Goal: Navigation & Orientation: Find specific page/section

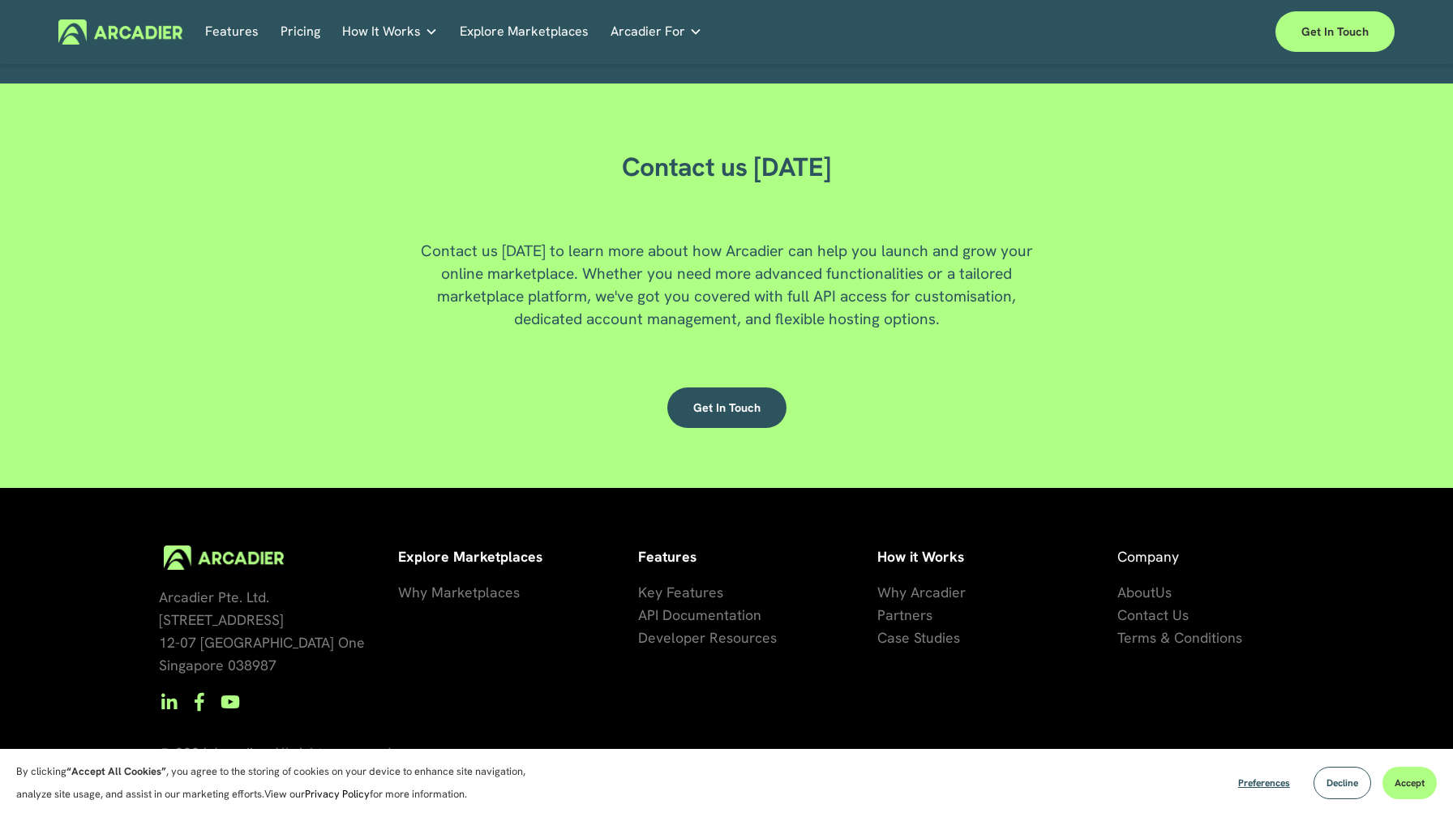
scroll to position [4271, 0]
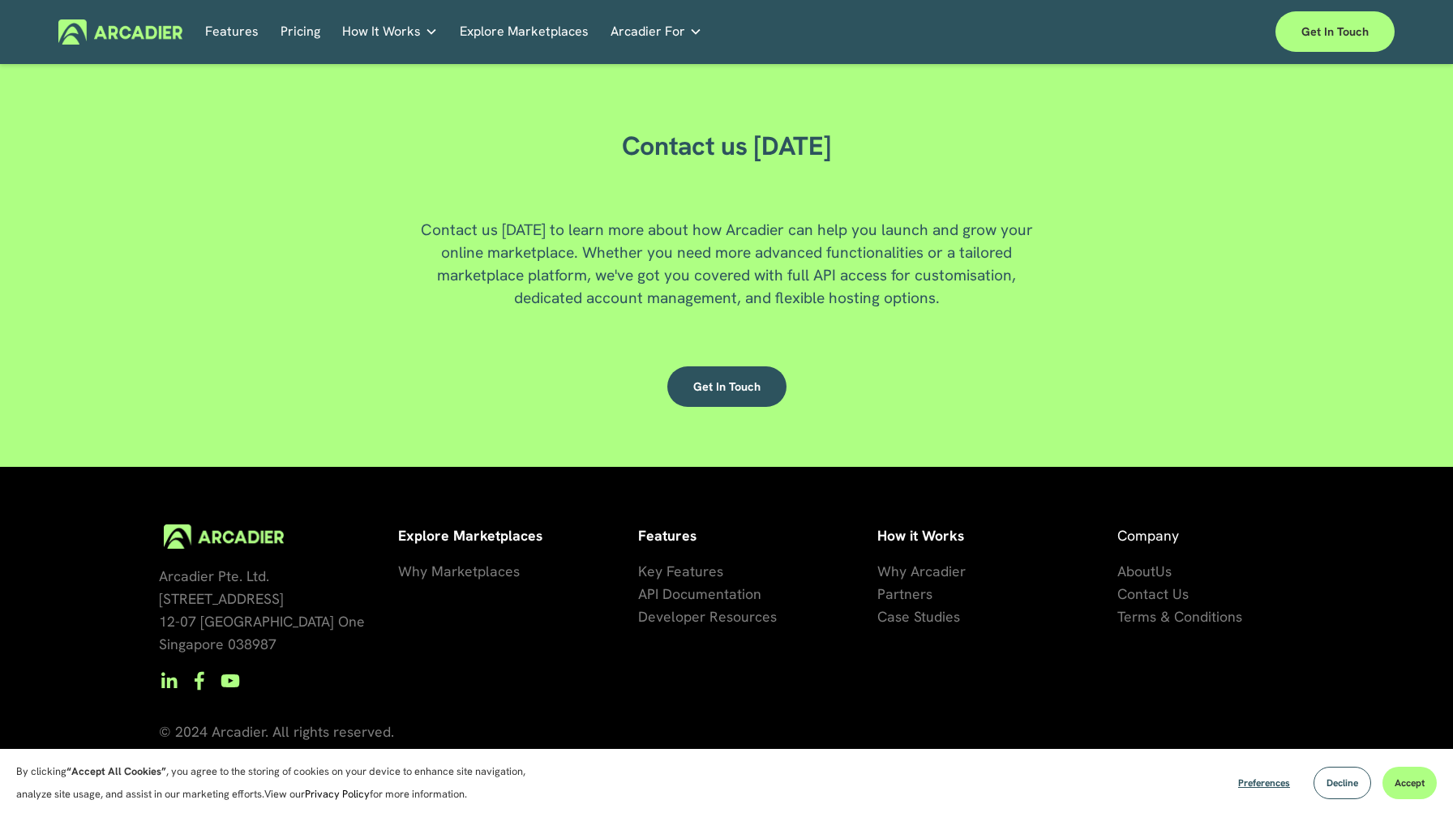
click at [1141, 573] on span "About" at bounding box center [1136, 571] width 38 height 19
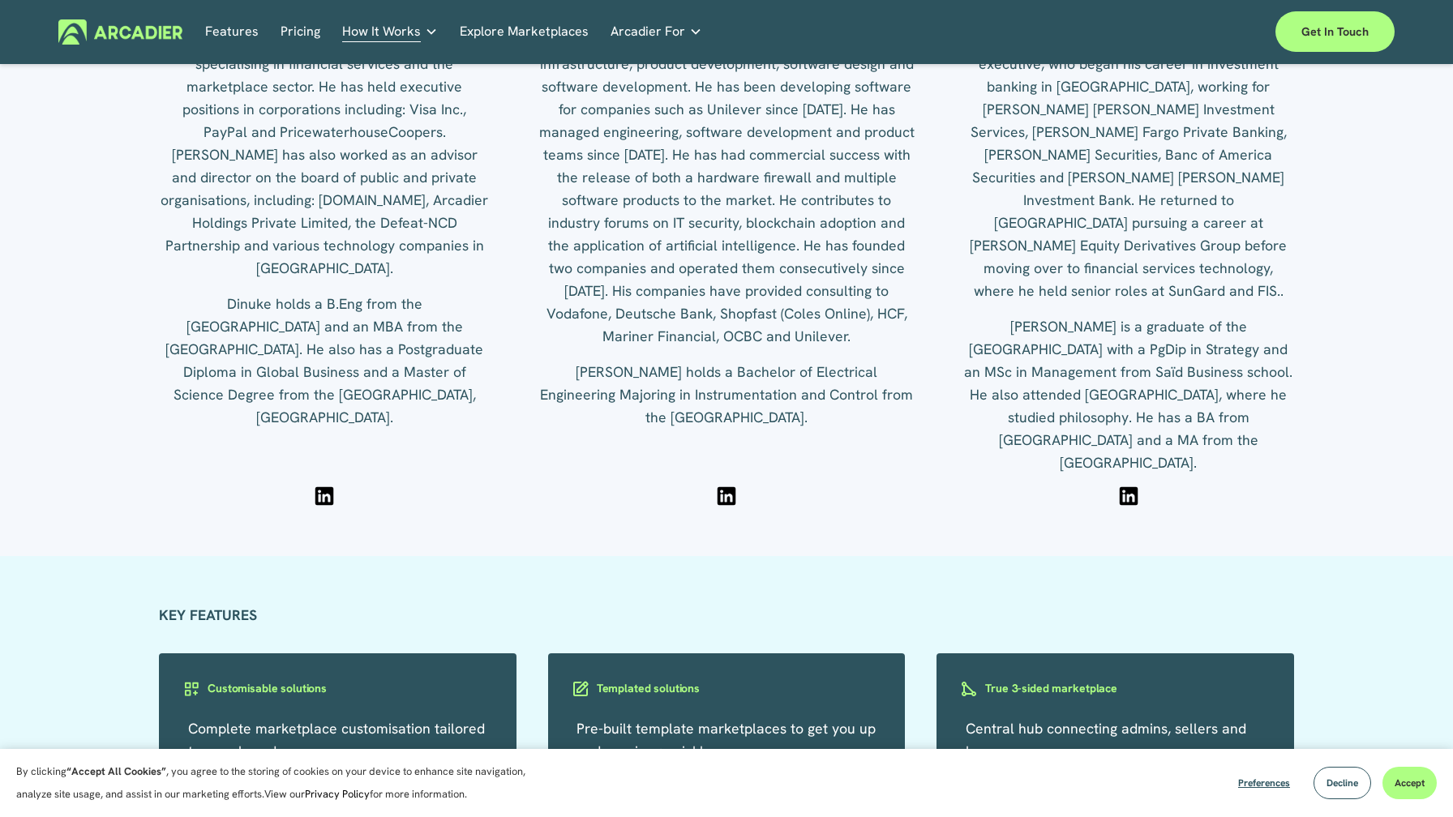
scroll to position [2368, 0]
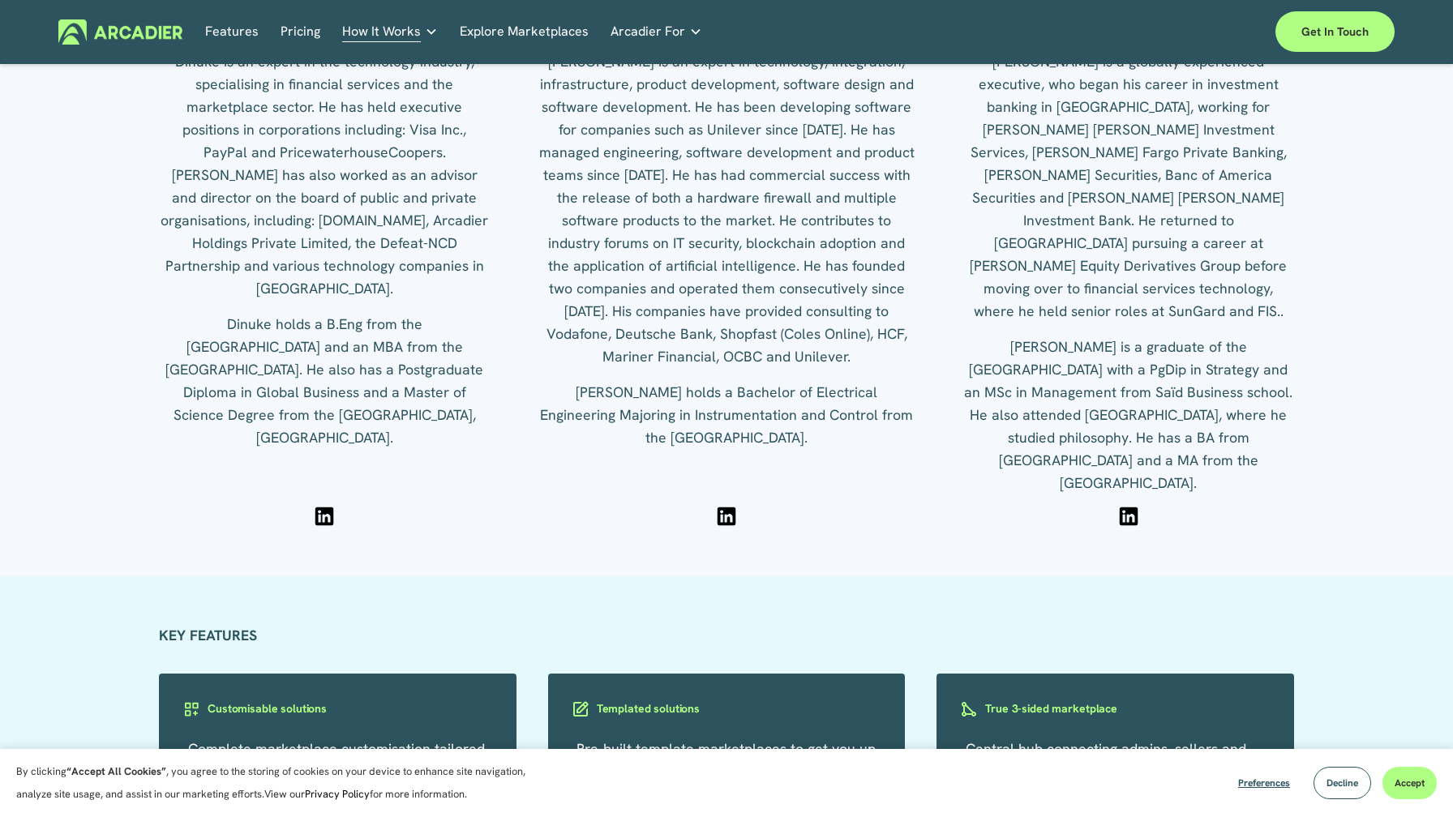
click at [324, 515] on div at bounding box center [324, 516] width 24 height 24
click at [726, 517] on div at bounding box center [726, 516] width 24 height 24
click at [1126, 508] on div at bounding box center [1129, 516] width 24 height 24
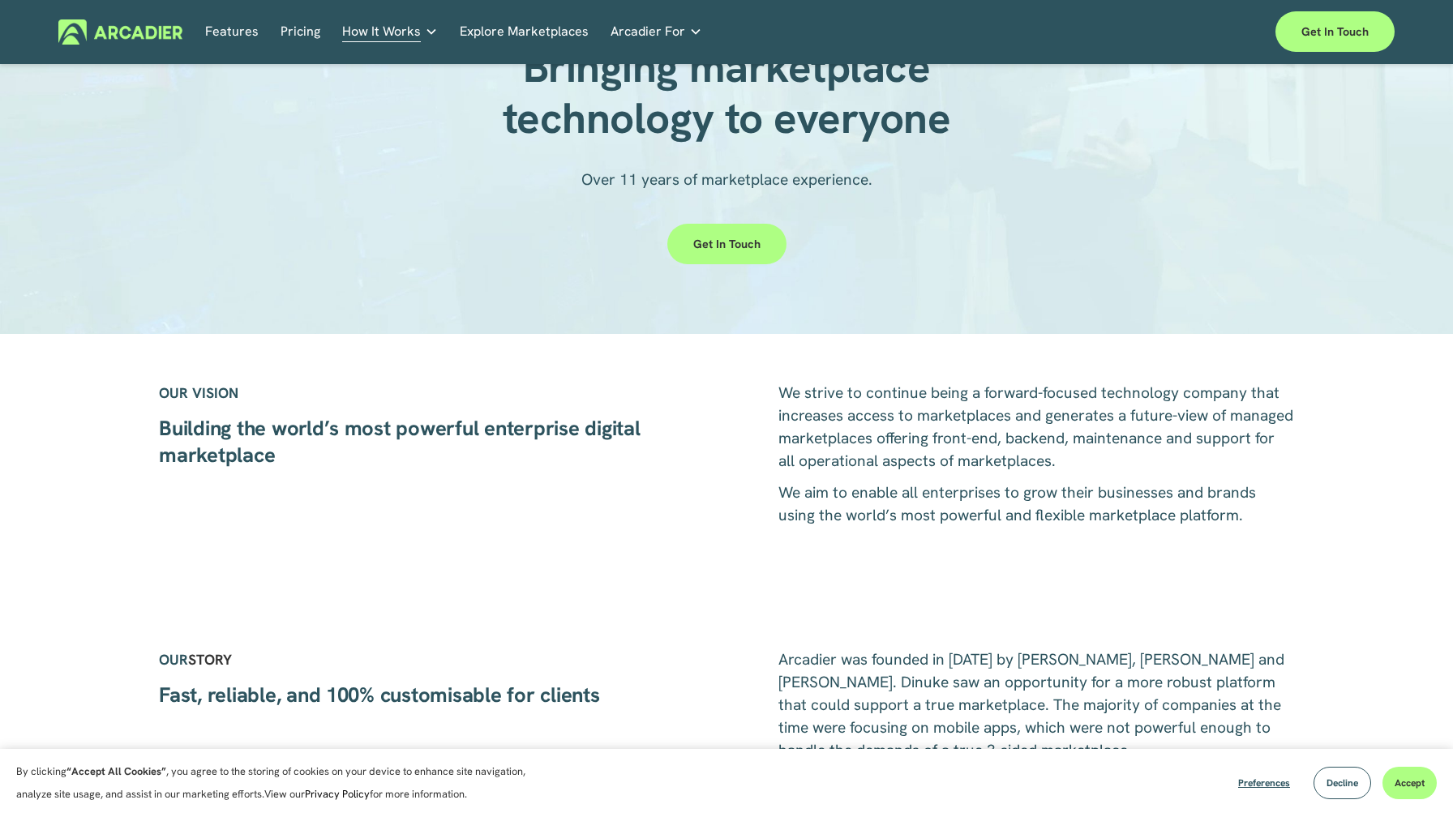
scroll to position [0, 0]
